Goal: Leave review/rating: Leave review/rating

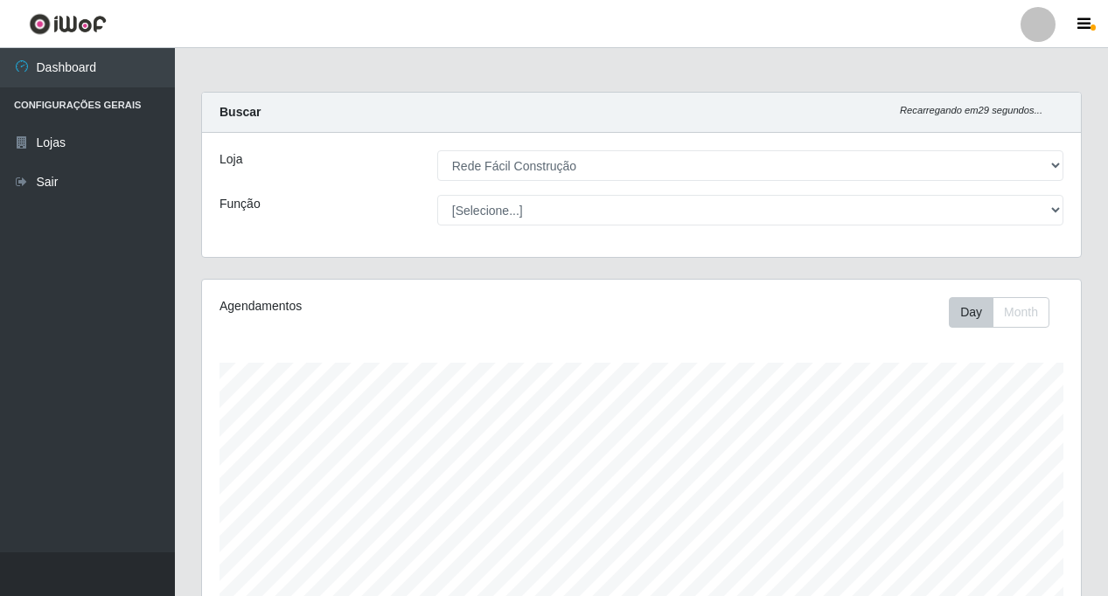
select select "318"
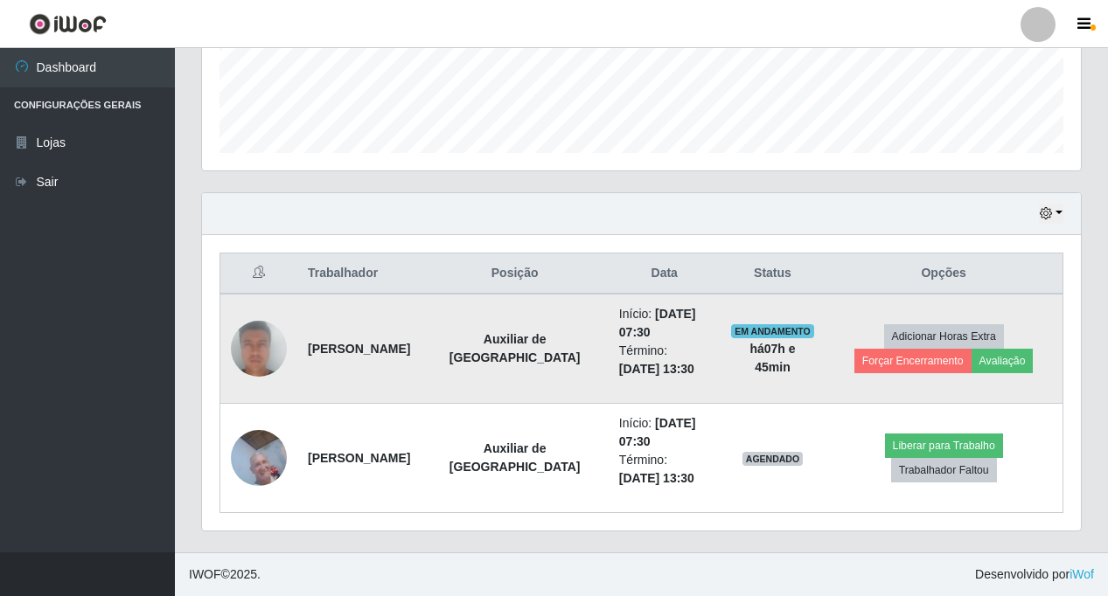
scroll to position [363, 879]
click at [971, 362] on button "Avaliação" at bounding box center [1002, 361] width 62 height 24
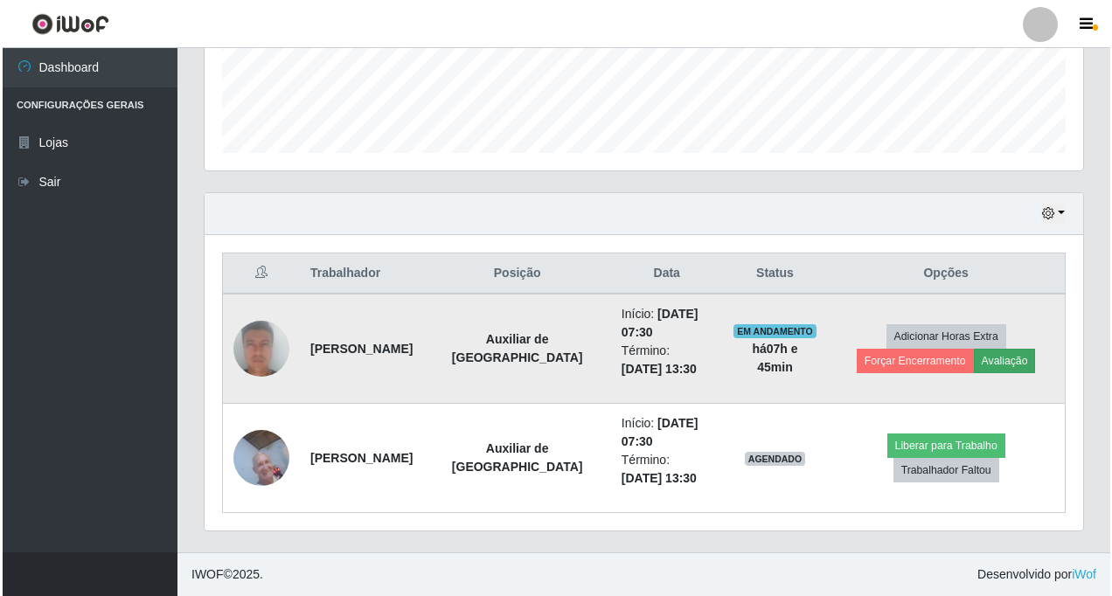
scroll to position [363, 870]
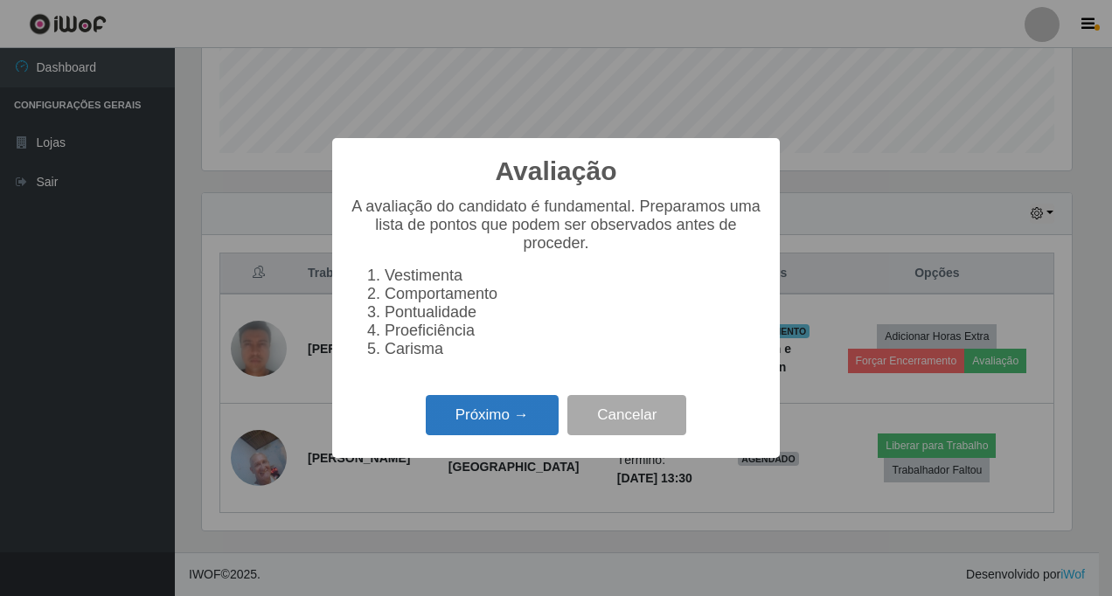
click at [472, 422] on button "Próximo →" at bounding box center [492, 415] width 133 height 41
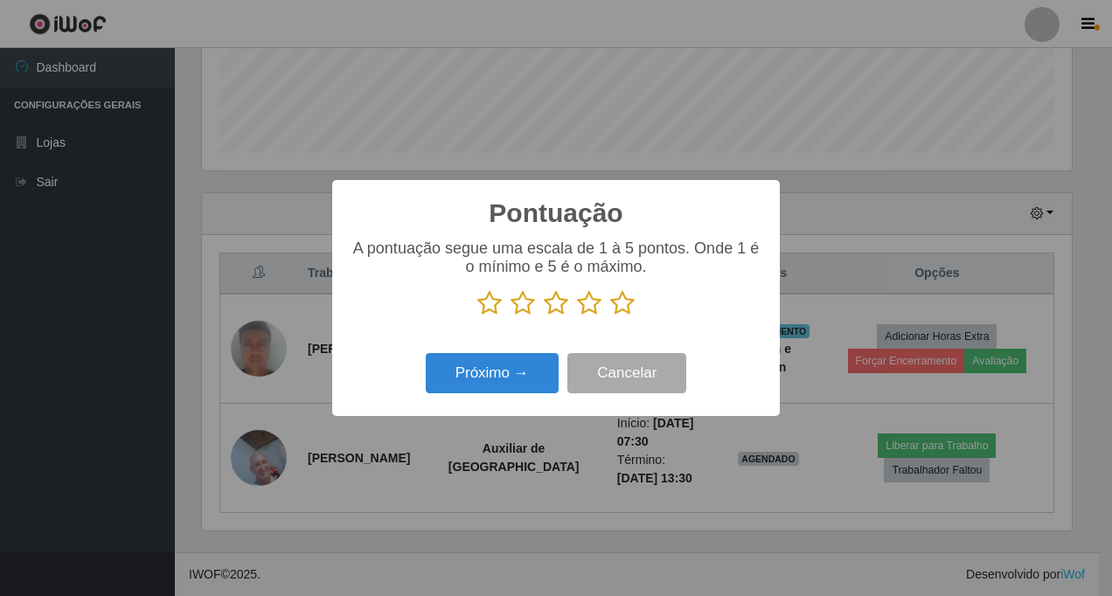
scroll to position [873951, 873444]
click at [622, 307] on icon at bounding box center [622, 303] width 24 height 26
click at [610, 317] on input "radio" at bounding box center [610, 317] width 0 height 0
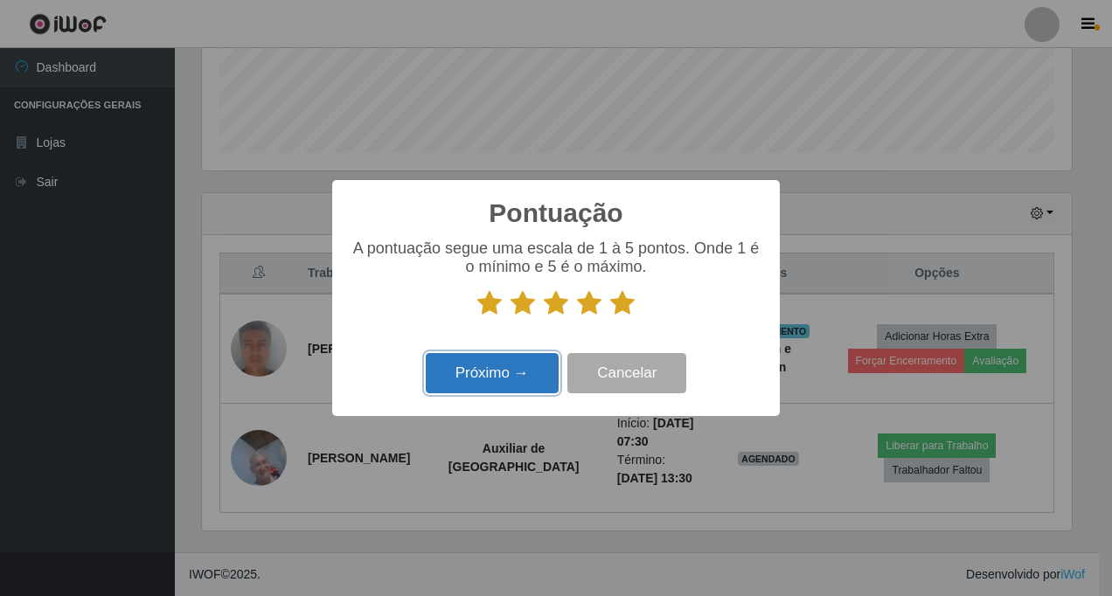
click at [506, 374] on button "Próximo →" at bounding box center [492, 373] width 133 height 41
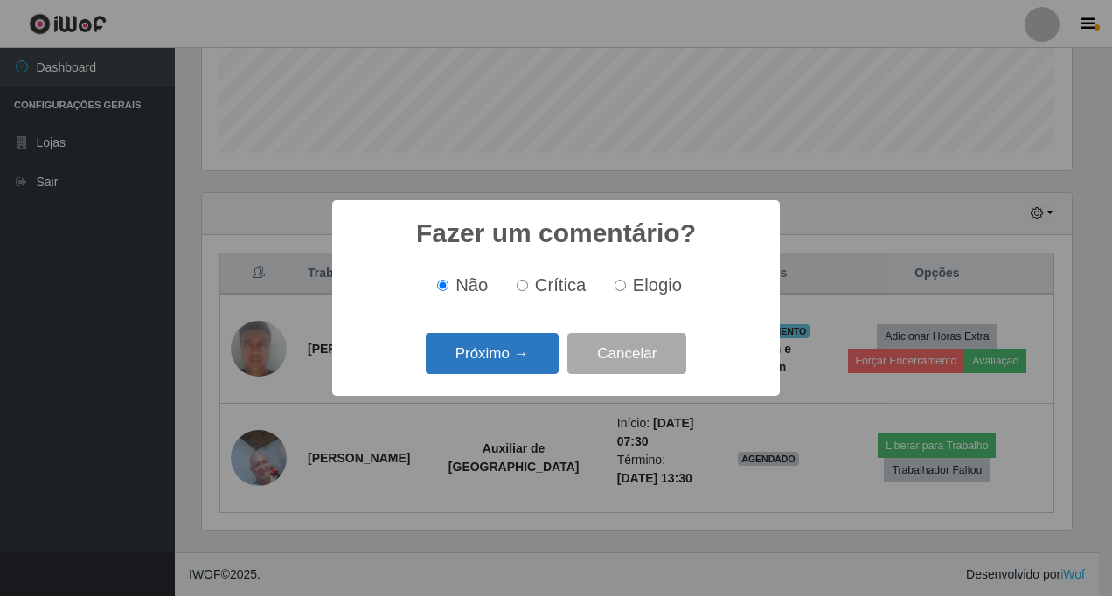
click at [521, 359] on button "Próximo →" at bounding box center [492, 353] width 133 height 41
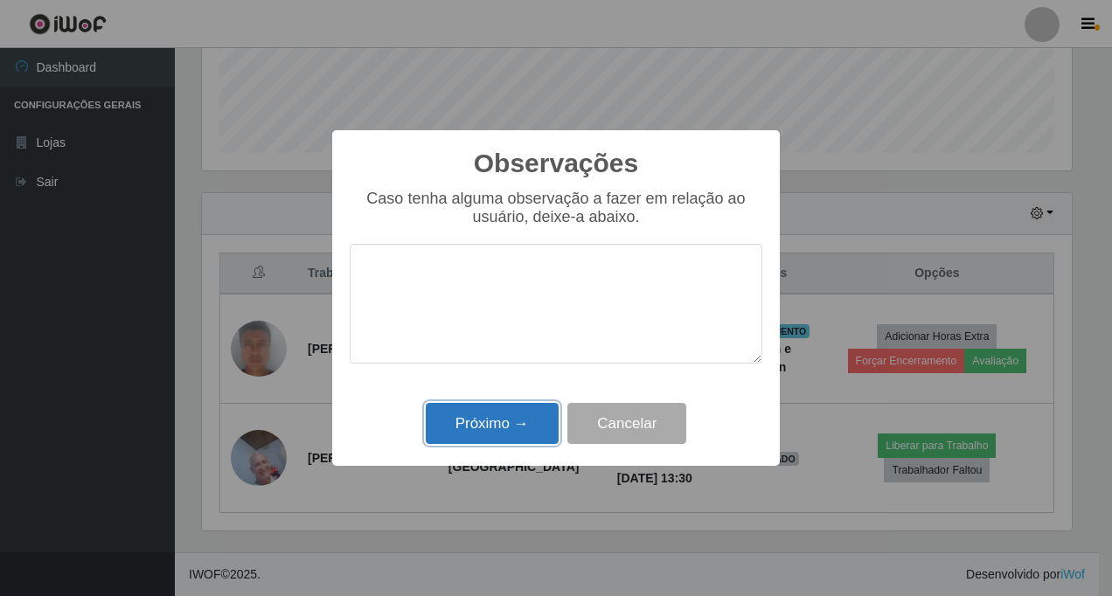
click at [503, 415] on button "Próximo →" at bounding box center [492, 423] width 133 height 41
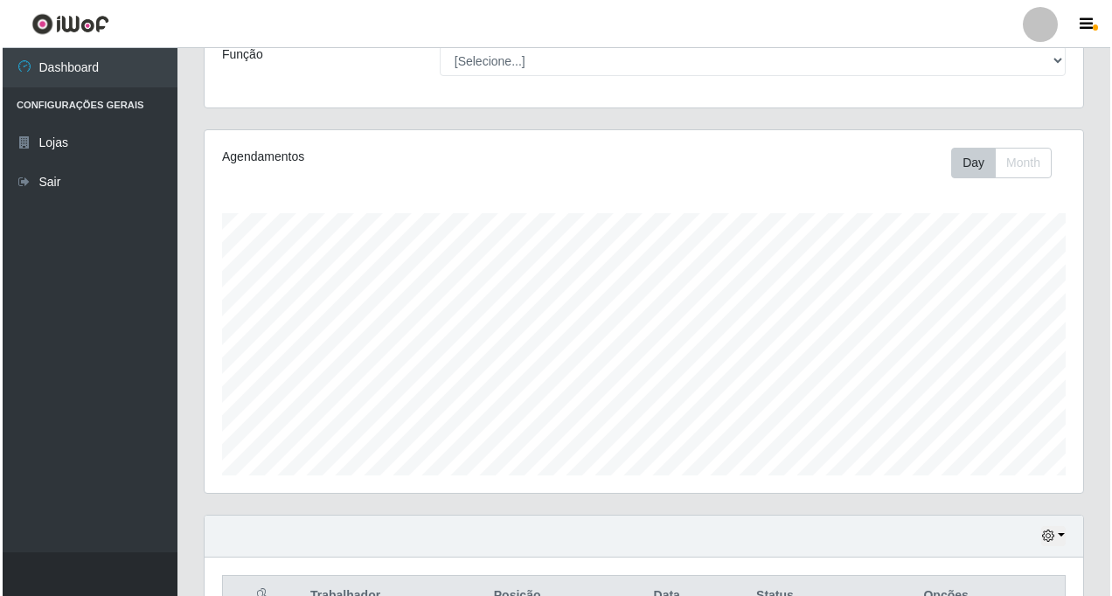
scroll to position [472, 0]
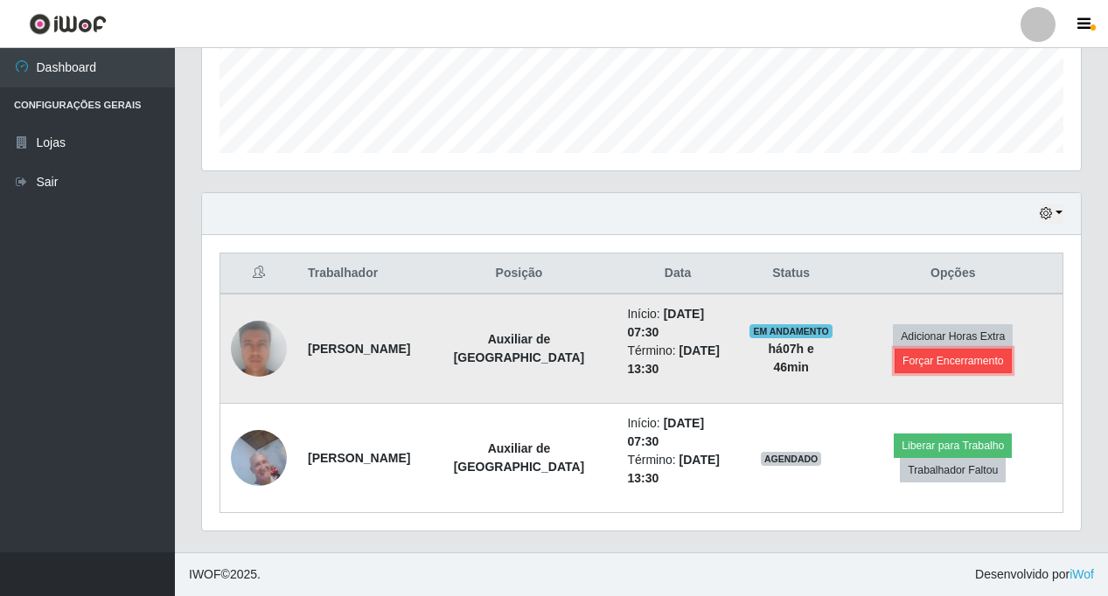
click at [956, 358] on button "Forçar Encerramento" at bounding box center [952, 361] width 117 height 24
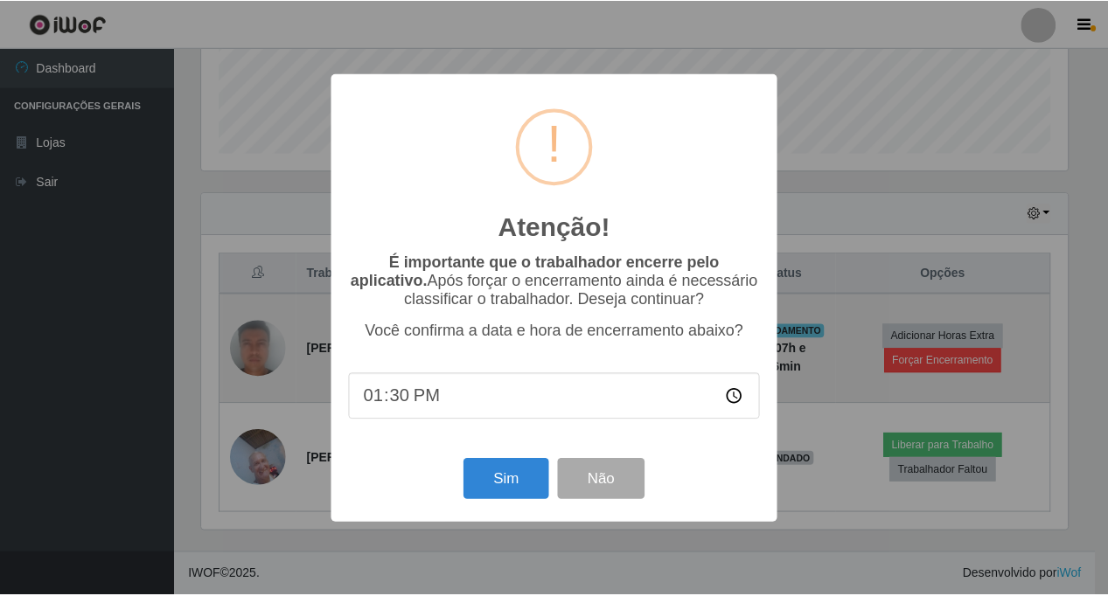
scroll to position [363, 870]
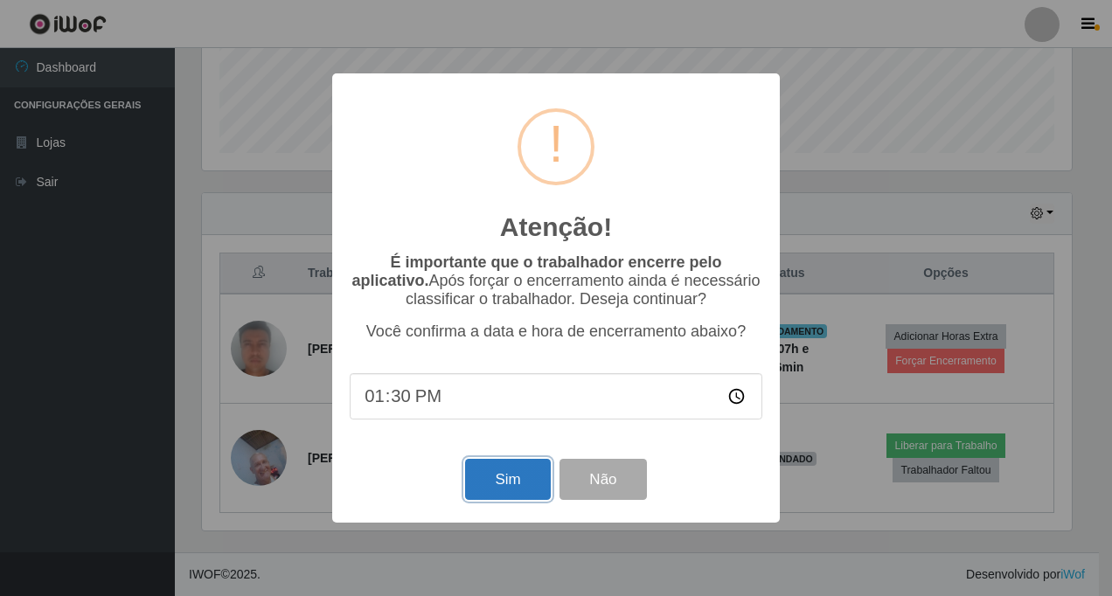
click at [533, 484] on button "Sim" at bounding box center [507, 479] width 85 height 41
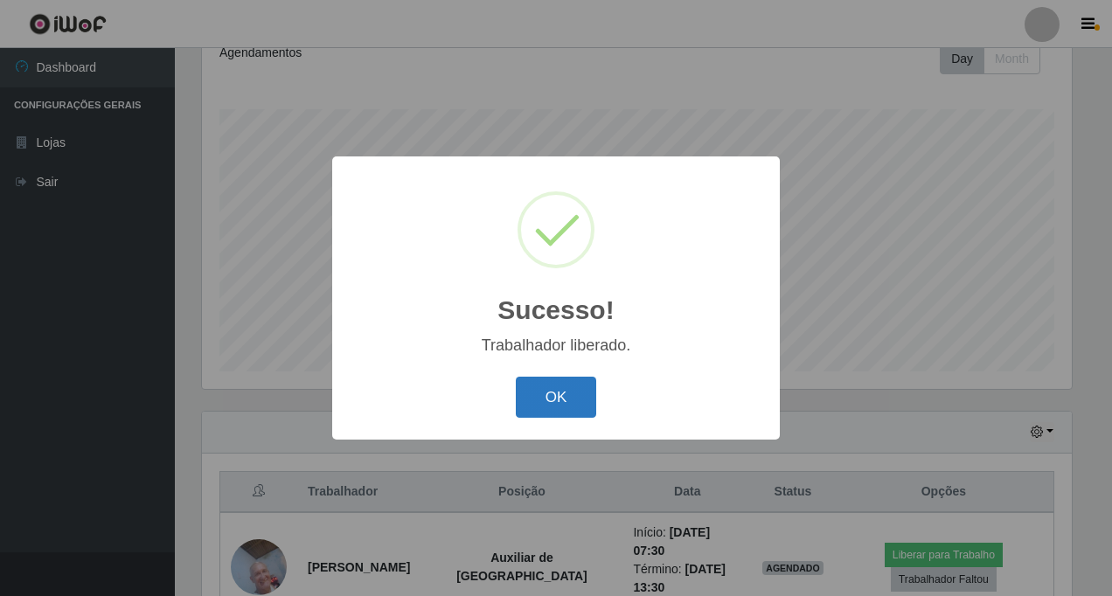
click at [560, 394] on button "OK" at bounding box center [556, 397] width 81 height 41
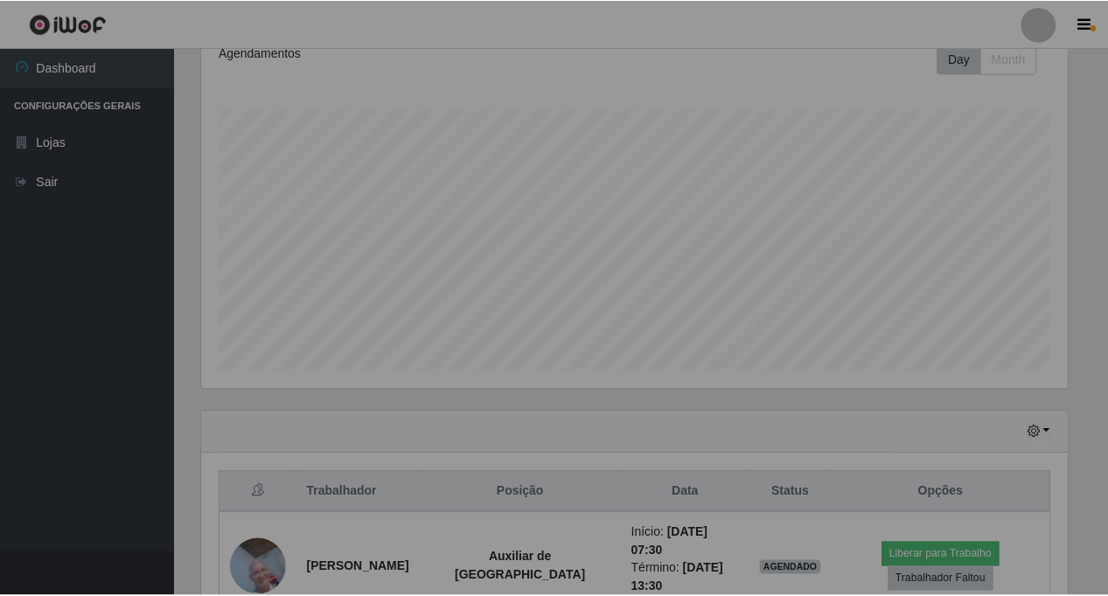
scroll to position [0, 0]
